Goal: Obtain resource: Obtain resource

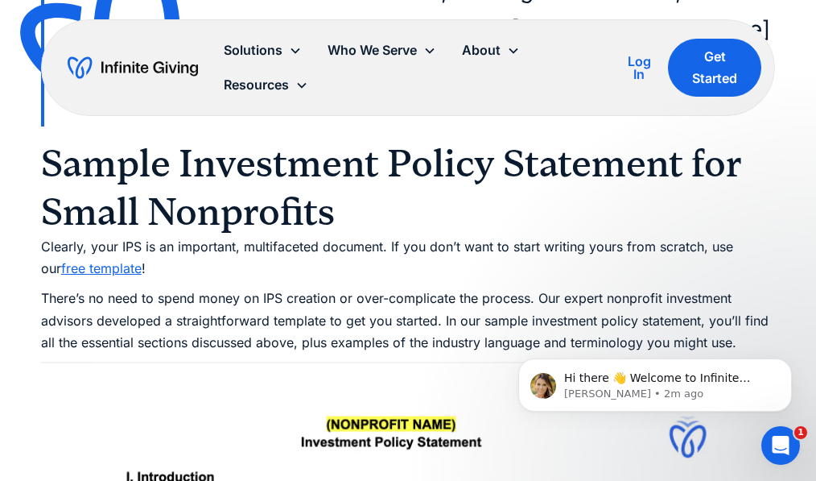
scroll to position [5941, 0]
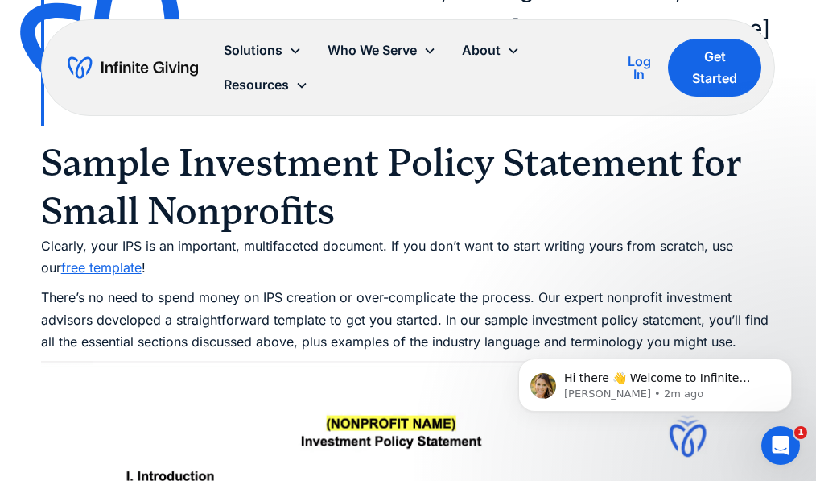
click at [101, 271] on link "free template" at bounding box center [101, 267] width 80 height 16
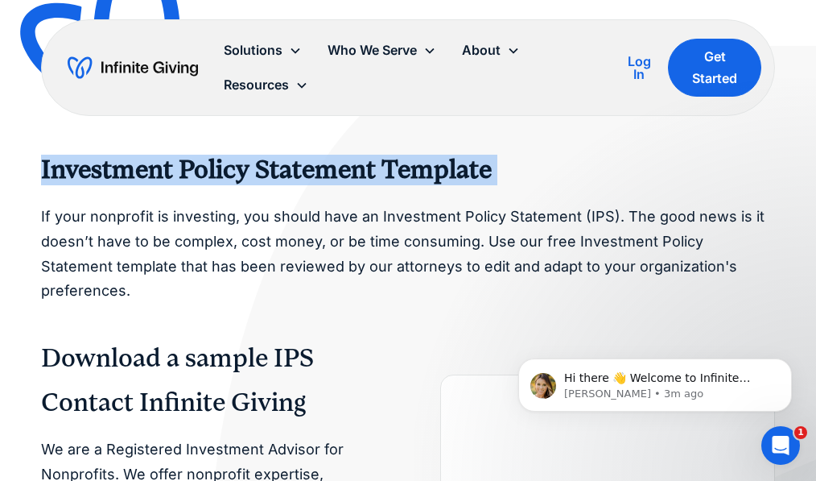
drag, startPoint x: 43, startPoint y: 171, endPoint x: 353, endPoint y: 188, distance: 310.4
click at [353, 188] on div "Investment Policy Statement Template If your nonprofit is investing, you should…" at bounding box center [408, 229] width 735 height 149
copy strong "Investment Policy Statement Template"
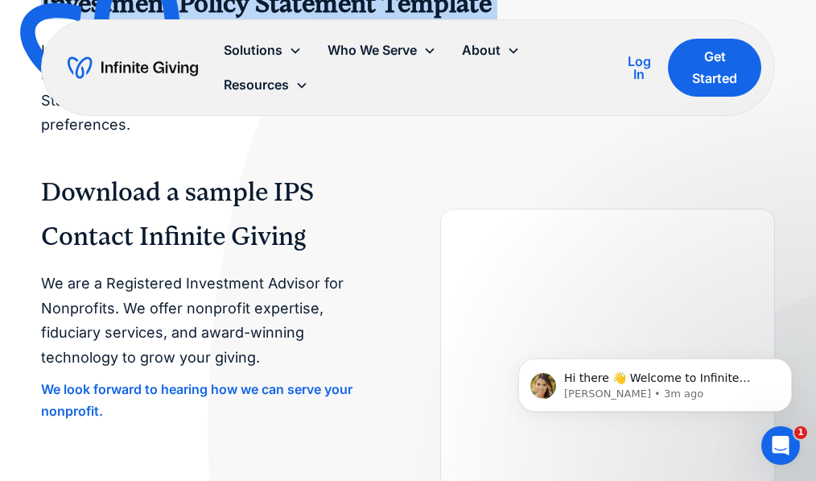
scroll to position [167, 0]
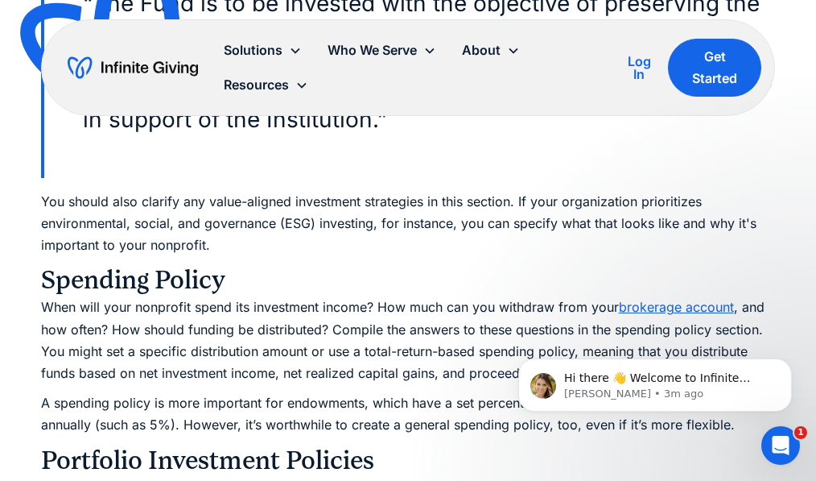
scroll to position [4606, 0]
